Goal: Information Seeking & Learning: Learn about a topic

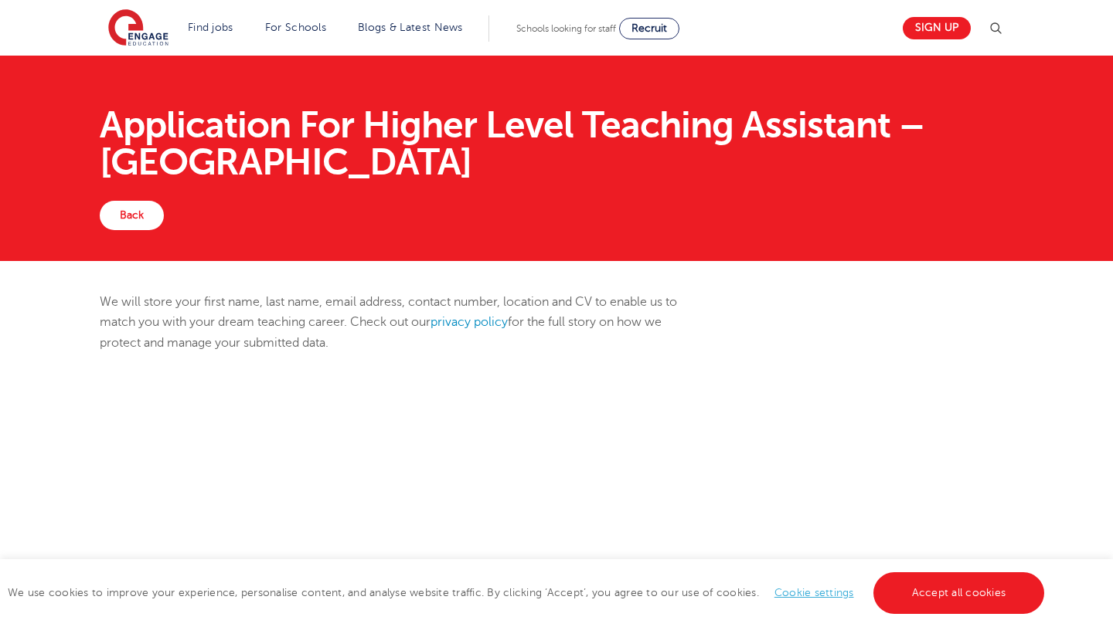
scroll to position [434, 0]
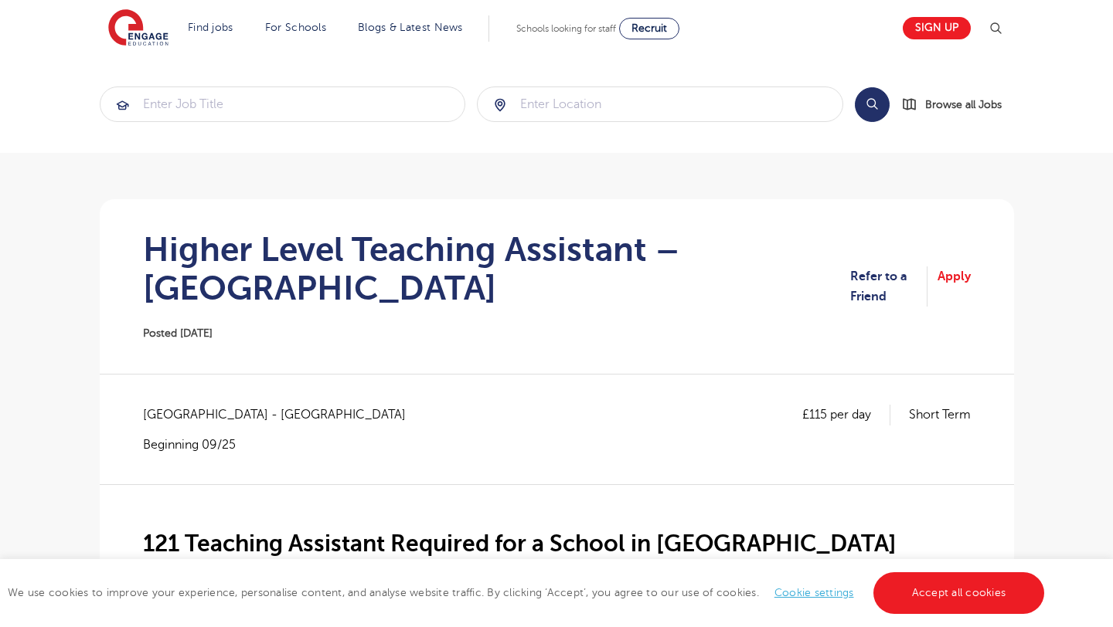
scroll to position [183, 0]
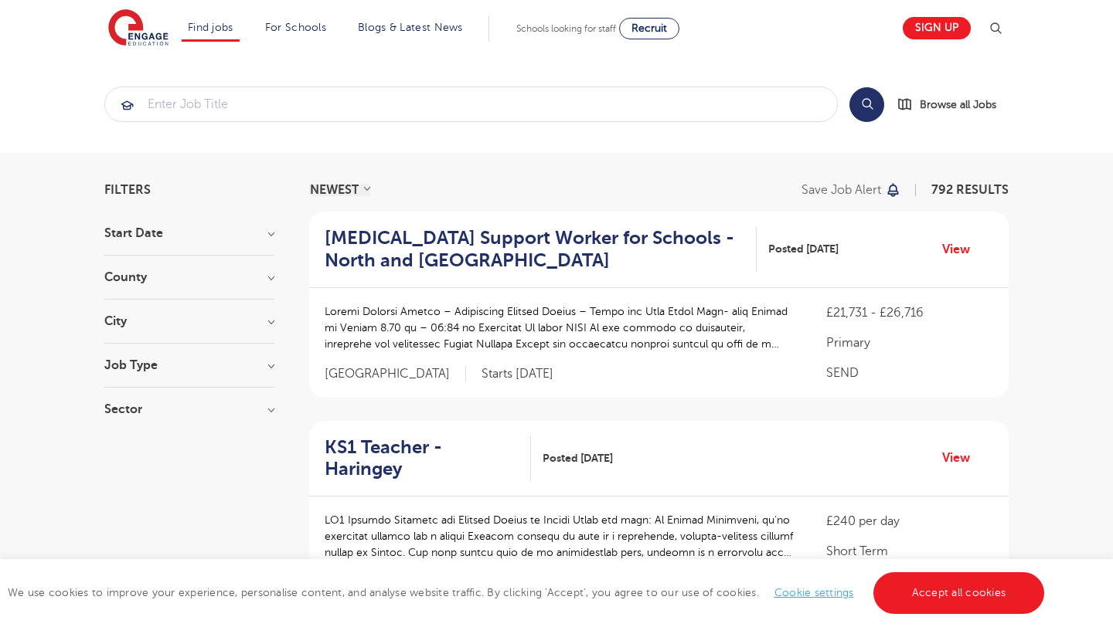
scroll to position [855, 0]
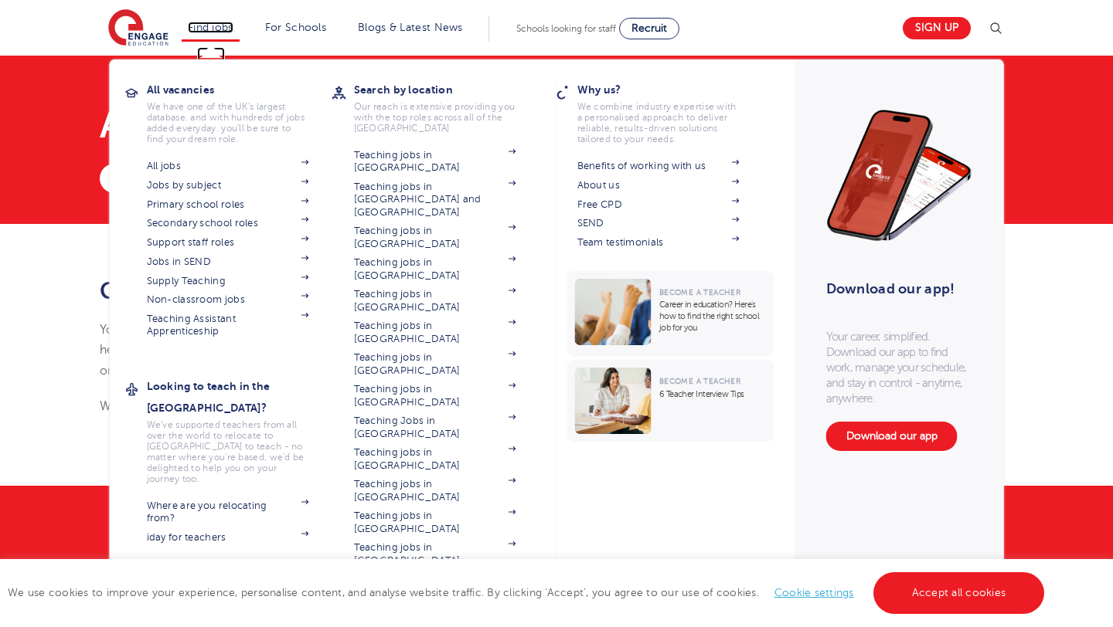
click at [220, 26] on link "Find jobs" at bounding box center [211, 28] width 46 height 12
